Goal: Navigation & Orientation: Find specific page/section

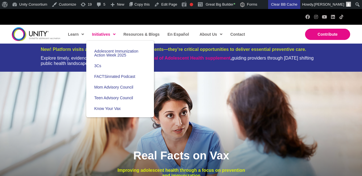
click at [110, 35] on span "Initiatives" at bounding box center [104, 34] width 24 height 8
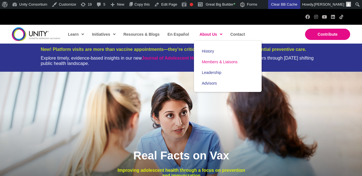
click at [212, 59] on link "Members & Liaisons" at bounding box center [228, 62] width 68 height 11
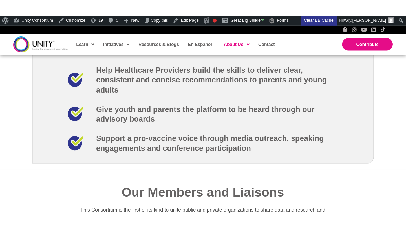
scroll to position [729, 0]
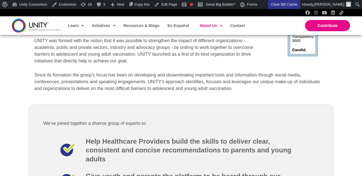
click at [51, 23] on img at bounding box center [36, 26] width 48 height 14
click at [48, 23] on img at bounding box center [36, 26] width 48 height 14
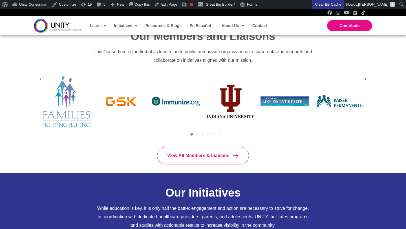
scroll to position [350, 0]
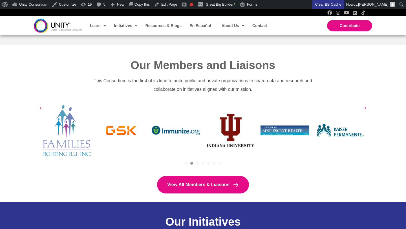
click at [195, 185] on span "View All Members & Liaisons" at bounding box center [198, 184] width 62 height 5
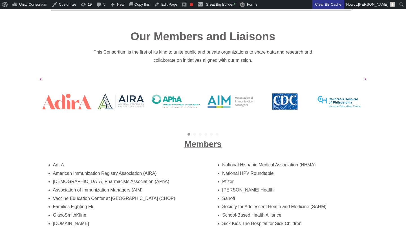
scroll to position [943, 0]
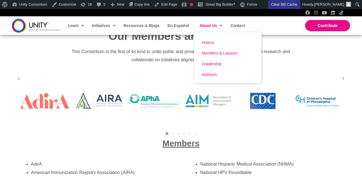
click at [209, 53] on span "Members & Liaisons" at bounding box center [220, 53] width 36 height 5
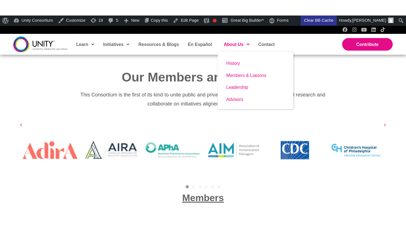
scroll to position [924, 0]
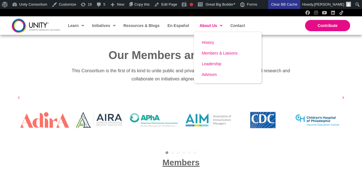
click at [209, 53] on span "Members & Liaisons" at bounding box center [220, 53] width 36 height 5
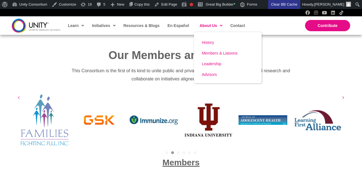
click at [208, 52] on span "Members & Liaisons" at bounding box center [220, 53] width 36 height 5
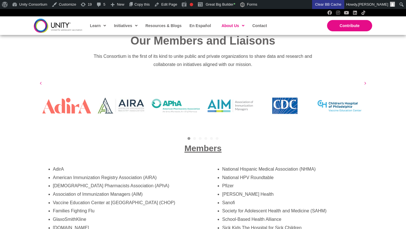
scroll to position [929, 0]
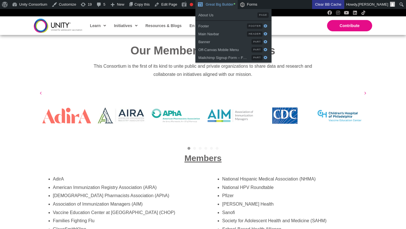
click at [219, 5] on link "Great Big Builder •" at bounding box center [216, 4] width 42 height 9
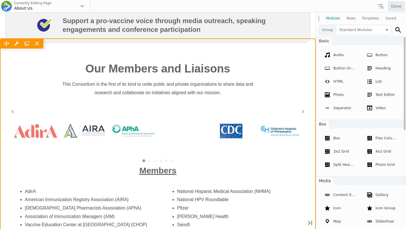
scroll to position [951, 0]
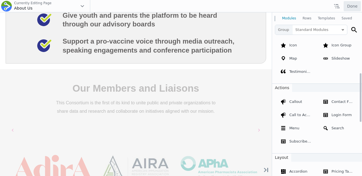
scroll to position [175, 0]
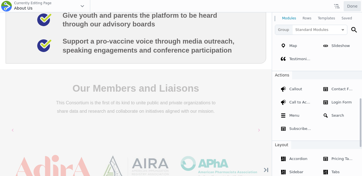
click at [215, 127] on div "[DEMOGRAPHIC_DATA] Pharmacists Association (APhA)" at bounding box center [218, 167] width 83 height 81
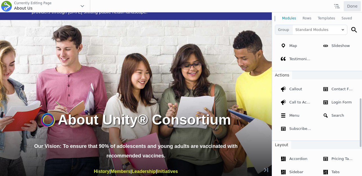
scroll to position [0, 0]
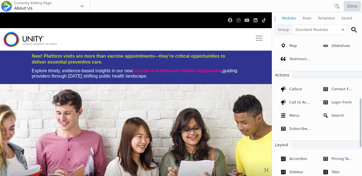
click at [348, 4] on button "Done" at bounding box center [351, 6] width 17 height 10
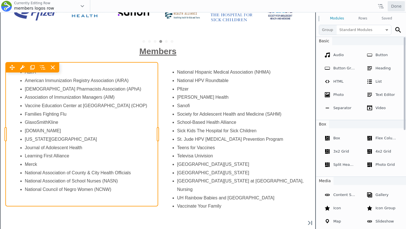
scroll to position [21, 0]
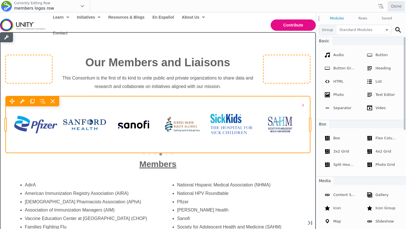
click at [165, 108] on div "Move Up Move Down Logo Grid & Carousel Settings Copy Logo Grid & Carousel Setti…" at bounding box center [158, 124] width 304 height 57
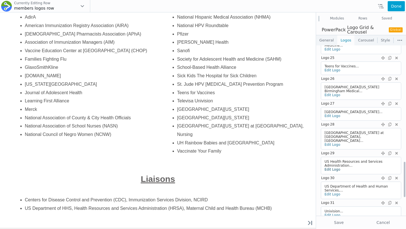
scroll to position [557, 0]
click at [347, 159] on div "US Health Resources and Services Administration..." at bounding box center [355, 163] width 63 height 8
click at [332, 166] on link "Edit Logo" at bounding box center [332, 168] width 16 height 4
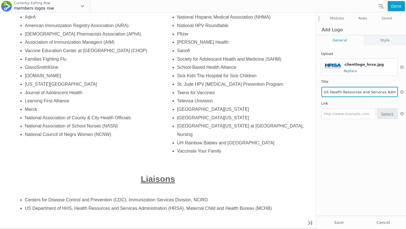
click at [382, 92] on input "US Health Resources and Services Administration (HRSA)" at bounding box center [359, 92] width 76 height 10
drag, startPoint x: 383, startPoint y: 92, endPoint x: 399, endPoint y: 91, distance: 16.6
click at [397, 91] on div "US Health Resources and Services Administration (HRSA)" at bounding box center [359, 91] width 76 height 11
click at [368, 90] on input "US Health Resources and Services Administration (HRSA)" at bounding box center [359, 92] width 76 height 10
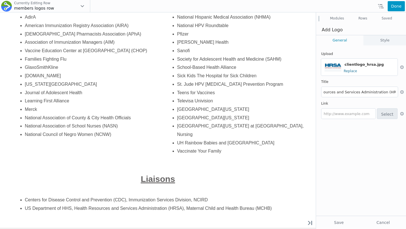
click at [392, 9] on button "Done" at bounding box center [395, 6] width 17 height 10
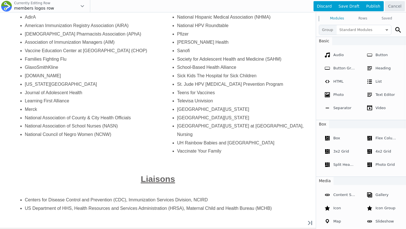
click at [264, 119] on div at bounding box center [203, 114] width 406 height 229
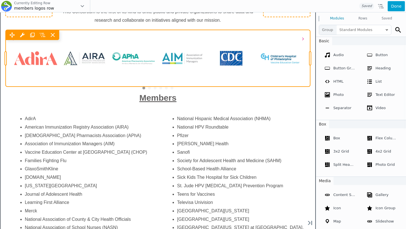
scroll to position [75, 0]
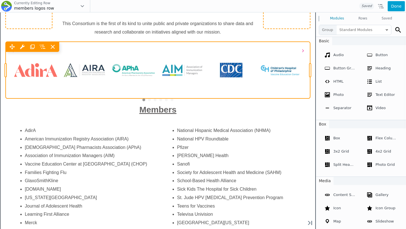
click at [279, 88] on div "Move Up Move Down Logo Grid & Carousel Settings Copy Logo Grid & Carousel Setti…" at bounding box center [158, 70] width 304 height 57
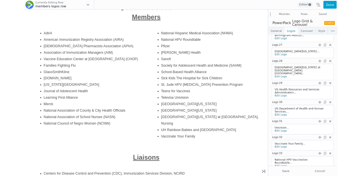
scroll to position [220, 0]
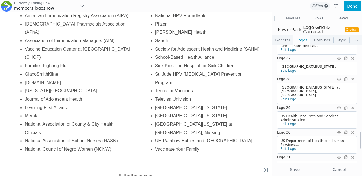
click at [299, 139] on div "US Department of Health and Human Services,..." at bounding box center [311, 143] width 63 height 8
click at [290, 147] on link "Edit Logo" at bounding box center [288, 149] width 16 height 4
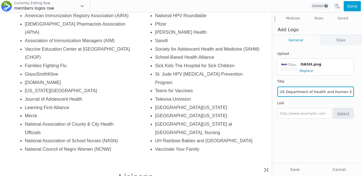
click at [335, 92] on input "US Department of Health and Human Services, Office of Infectious Disease and HI…" at bounding box center [315, 92] width 76 height 10
drag, startPoint x: 335, startPoint y: 92, endPoint x: 350, endPoint y: 92, distance: 14.6
click at [350, 92] on input "US Department of Health and Human Services, Office of Infectious Disease and HI…" at bounding box center [315, 92] width 76 height 10
click at [337, 91] on input "US Department of Health and Human Services, Office of Infectious Disease and HI…" at bounding box center [315, 92] width 76 height 10
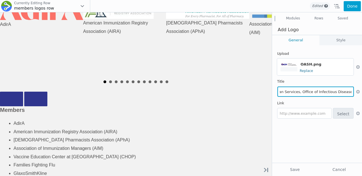
scroll to position [0, 0]
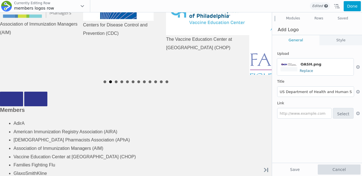
click at [337, 165] on button "Cancel" at bounding box center [338, 170] width 43 height 10
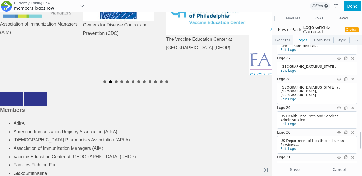
click at [305, 139] on div "US Department of Health and Human Services,..." at bounding box center [311, 143] width 63 height 8
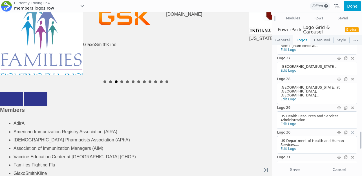
click at [352, 129] on icon at bounding box center [353, 133] width 5 height 8
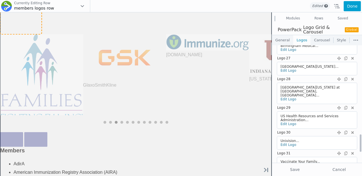
scroll to position [88, 0]
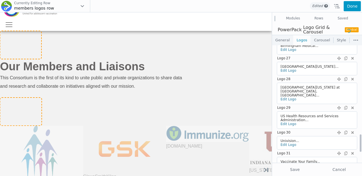
click at [350, 9] on button "Done" at bounding box center [351, 6] width 17 height 10
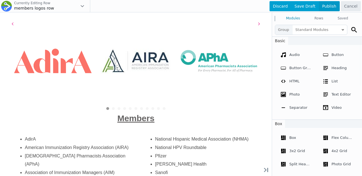
click at [329, 9] on span "Publish" at bounding box center [329, 6] width 21 height 10
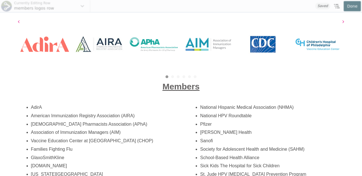
scroll to position [86, 0]
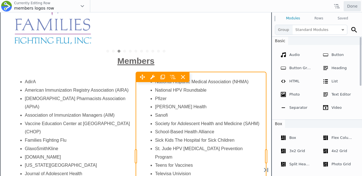
scroll to position [115, 0]
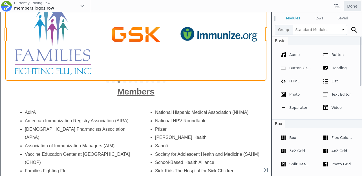
click at [175, 63] on div "Move Up Move Down Logo Grid & Carousel Settings Copy Logo Grid & Carousel Setti…" at bounding box center [136, 34] width 260 height 92
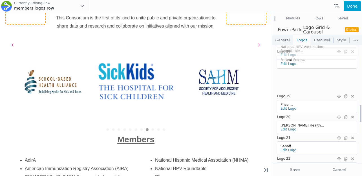
scroll to position [364, 0]
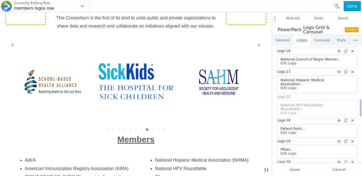
drag, startPoint x: 339, startPoint y: 97, endPoint x: 332, endPoint y: 96, distance: 6.4
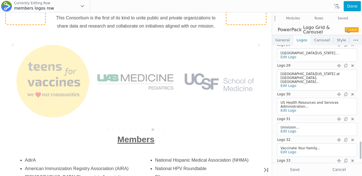
scroll to position [672, 0]
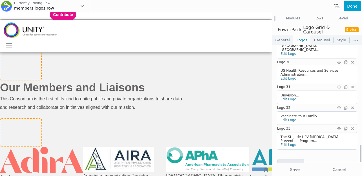
click at [307, 135] on div "The St. Jude HPV Cancer Prevention Program..." at bounding box center [311, 139] width 63 height 8
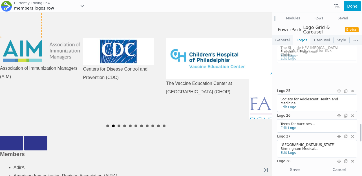
scroll to position [530, 0]
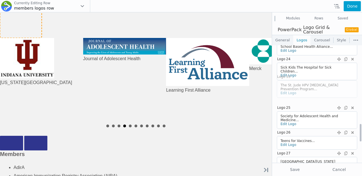
drag, startPoint x: 338, startPoint y: 112, endPoint x: 334, endPoint y: 76, distance: 36.3
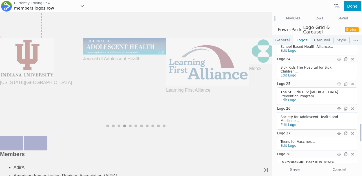
click at [352, 7] on button "Done" at bounding box center [351, 6] width 17 height 10
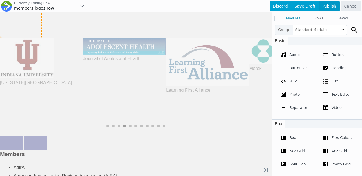
click at [332, 6] on span "Publish" at bounding box center [329, 6] width 21 height 10
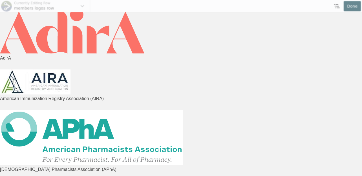
scroll to position [190, 0]
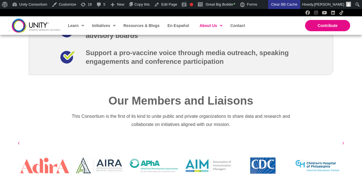
scroll to position [971, 0]
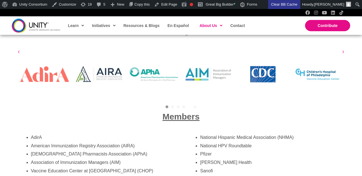
click at [189, 106] on link "5" at bounding box center [189, 107] width 3 height 3
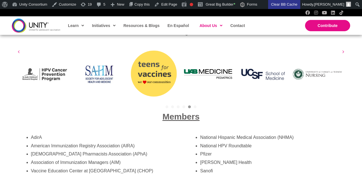
click at [198, 106] on div "Members" at bounding box center [181, 117] width 338 height 22
click at [195, 106] on div "Members" at bounding box center [181, 117] width 338 height 22
click at [195, 106] on link "6" at bounding box center [195, 107] width 3 height 3
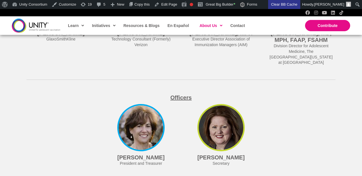
scroll to position [1483, 0]
click at [214, 124] on img at bounding box center [220, 128] width 47 height 47
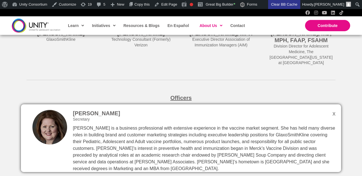
click at [332, 106] on div "Jane Quinn Secretary Jane Quinn is a business professional with extensive exper…" at bounding box center [181, 139] width 320 height 68
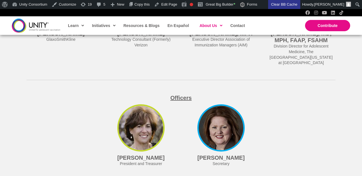
click at [147, 133] on img at bounding box center [140, 128] width 47 height 47
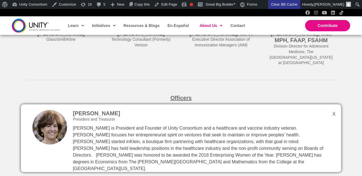
click at [332, 108] on div "Judy Klein President and Treasurer Judy is President and Founder of Unity Conso…" at bounding box center [181, 139] width 320 height 68
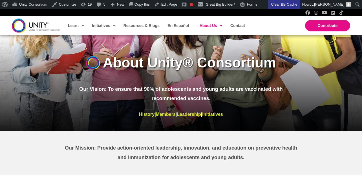
scroll to position [0, 0]
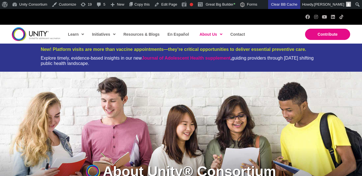
click at [50, 34] on img at bounding box center [36, 34] width 48 height 14
